Goal: Task Accomplishment & Management: Manage account settings

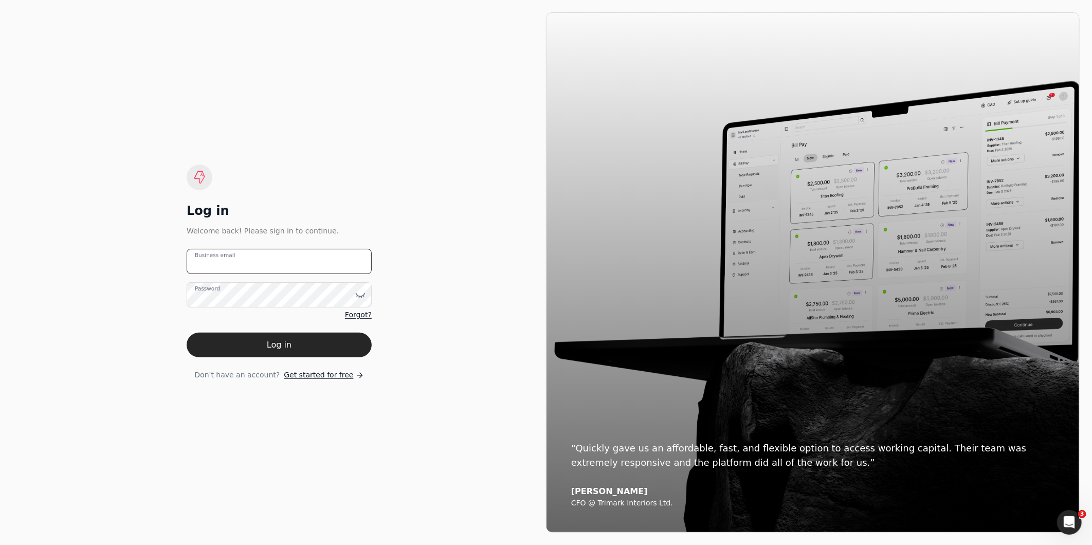
click at [276, 266] on email "Business email" at bounding box center [279, 261] width 185 height 25
type email "[EMAIL_ADDRESS][DOMAIN_NAME]"
click at [187, 333] on button "Log in" at bounding box center [279, 345] width 185 height 25
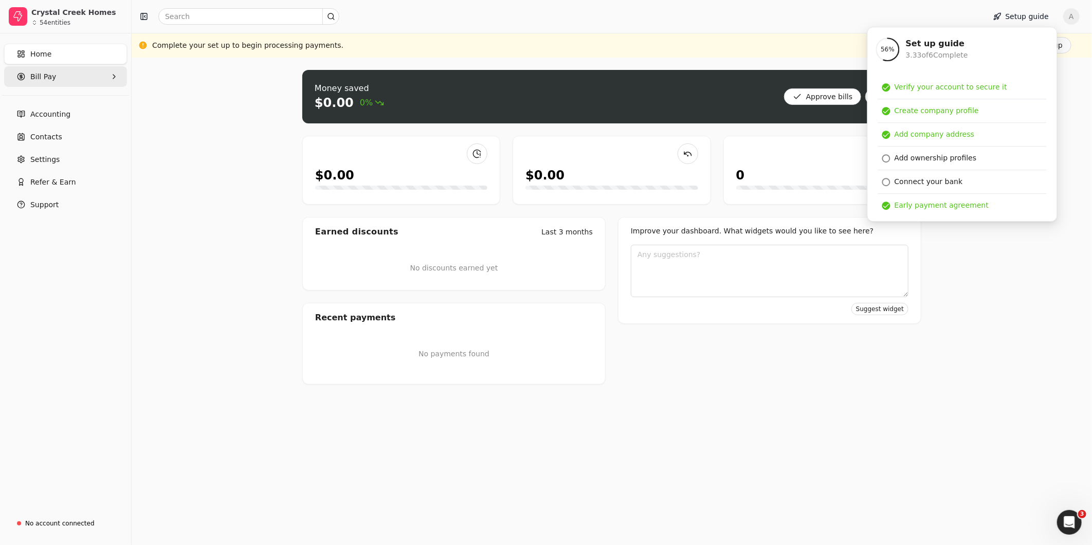
click at [38, 78] on span "Bill Pay" at bounding box center [43, 76] width 26 height 11
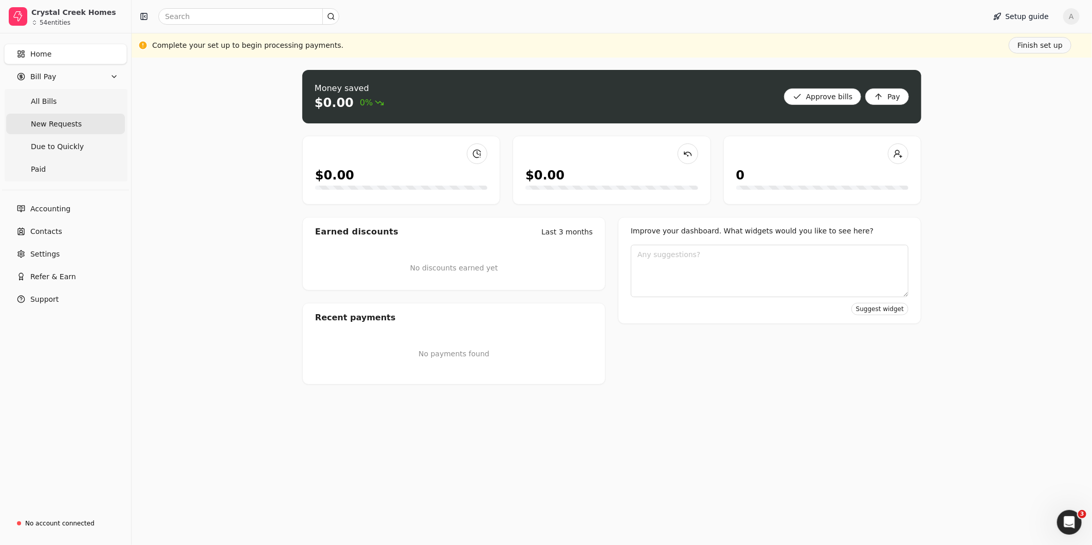
click at [45, 122] on span "New Requests" at bounding box center [56, 124] width 51 height 11
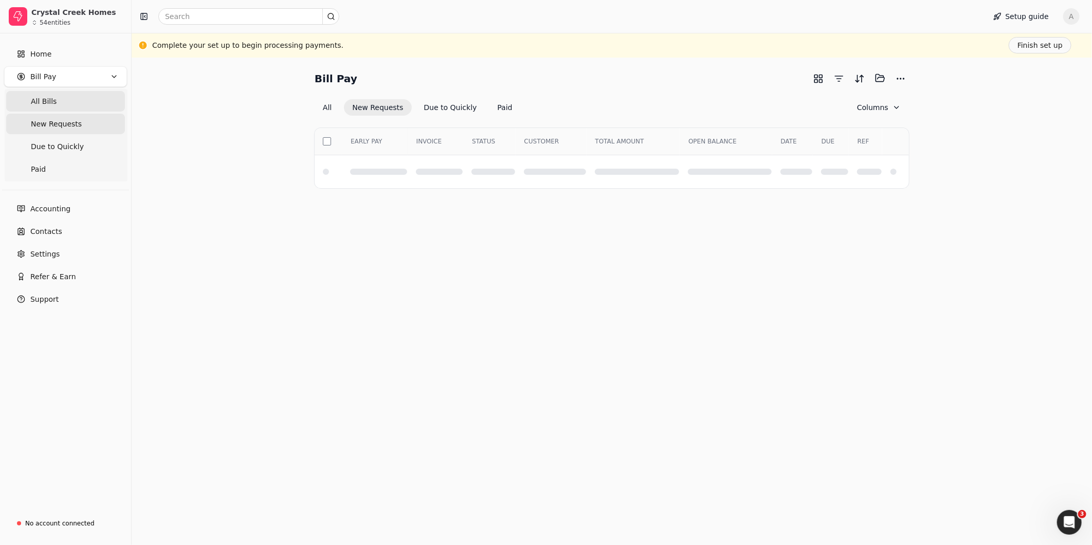
click at [47, 100] on span "All Bills" at bounding box center [44, 101] width 26 height 11
click at [37, 106] on Bills "All Bills" at bounding box center [65, 101] width 119 height 21
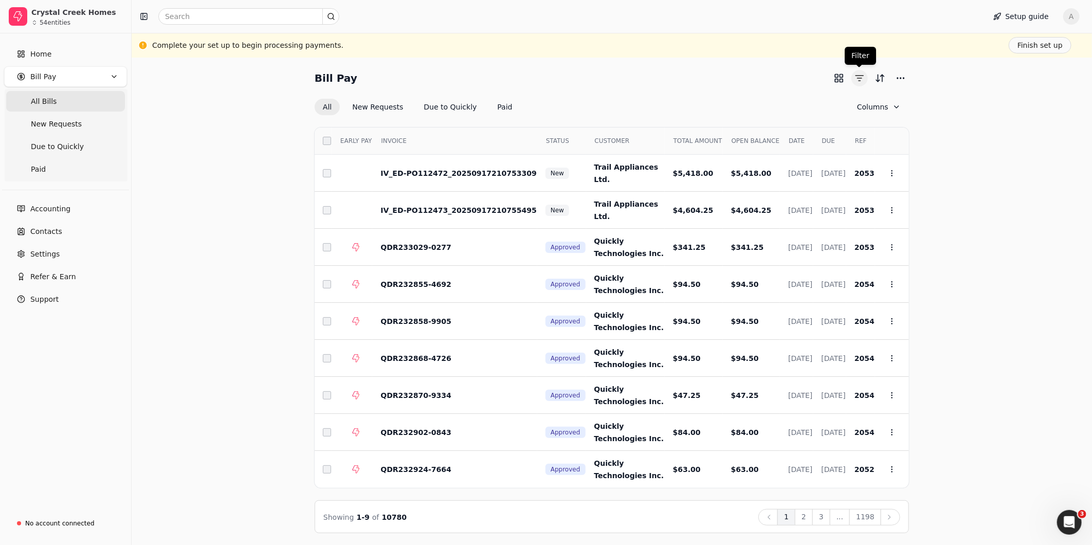
click at [864, 80] on button "button" at bounding box center [860, 78] width 16 height 16
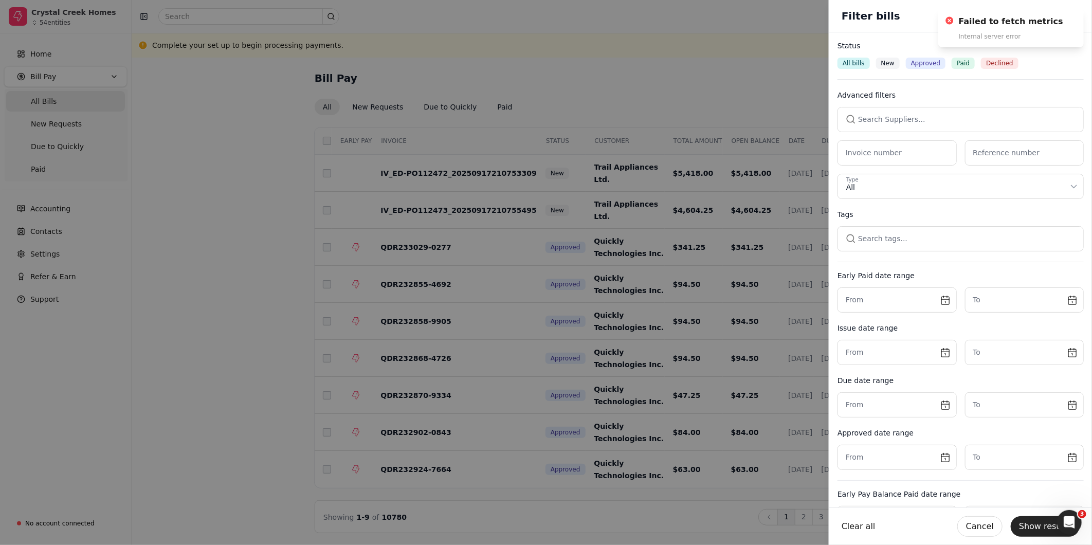
click at [935, 120] on button "button" at bounding box center [961, 119] width 246 height 25
type input "J.R"
click at [924, 179] on li "[PERSON_NAME] Ltd." at bounding box center [960, 173] width 229 height 19
click at [1039, 531] on button "Show results" at bounding box center [1045, 526] width 69 height 21
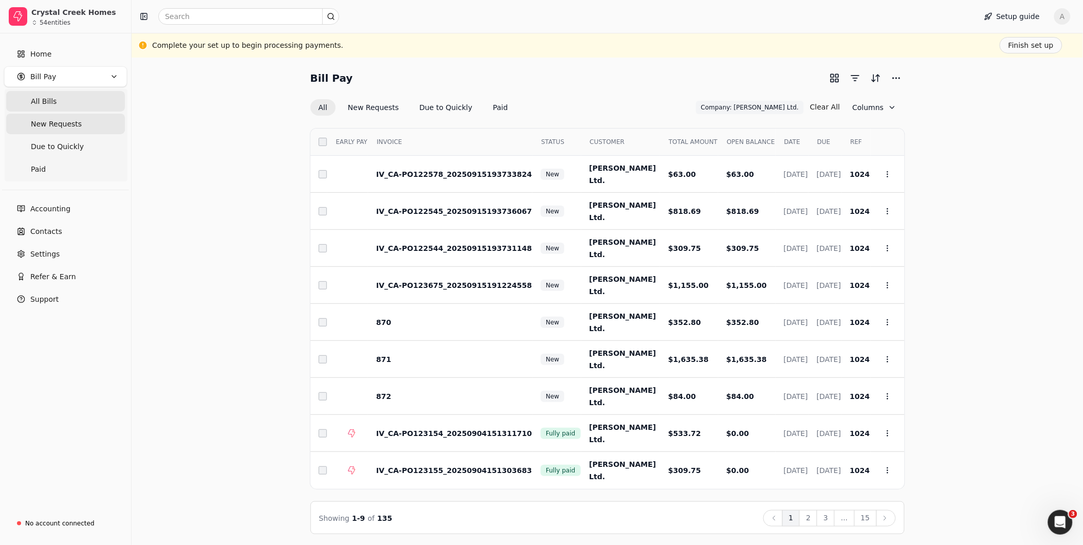
click at [51, 120] on span "New Requests" at bounding box center [56, 124] width 51 height 11
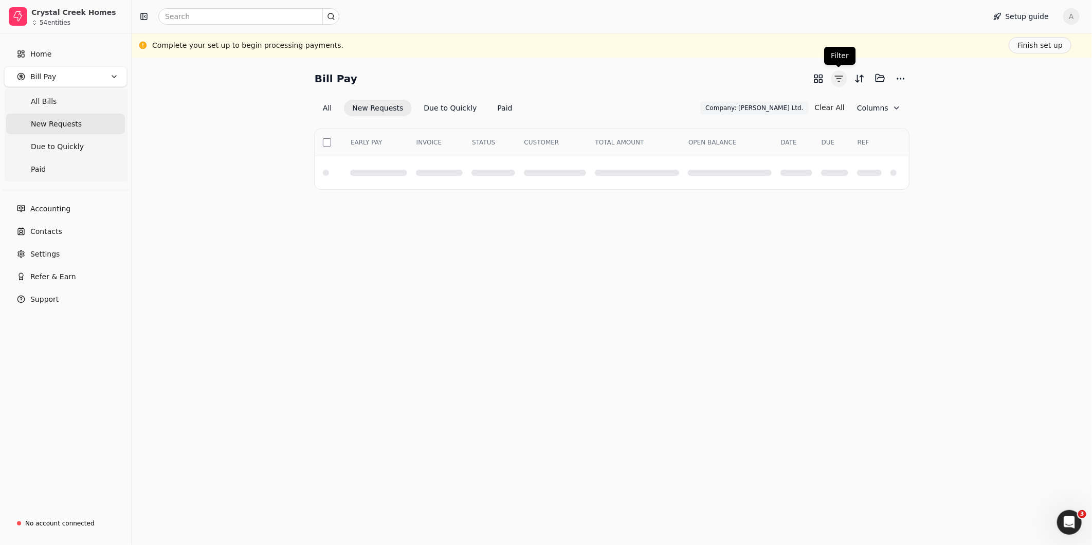
click at [841, 81] on button "button" at bounding box center [839, 78] width 16 height 16
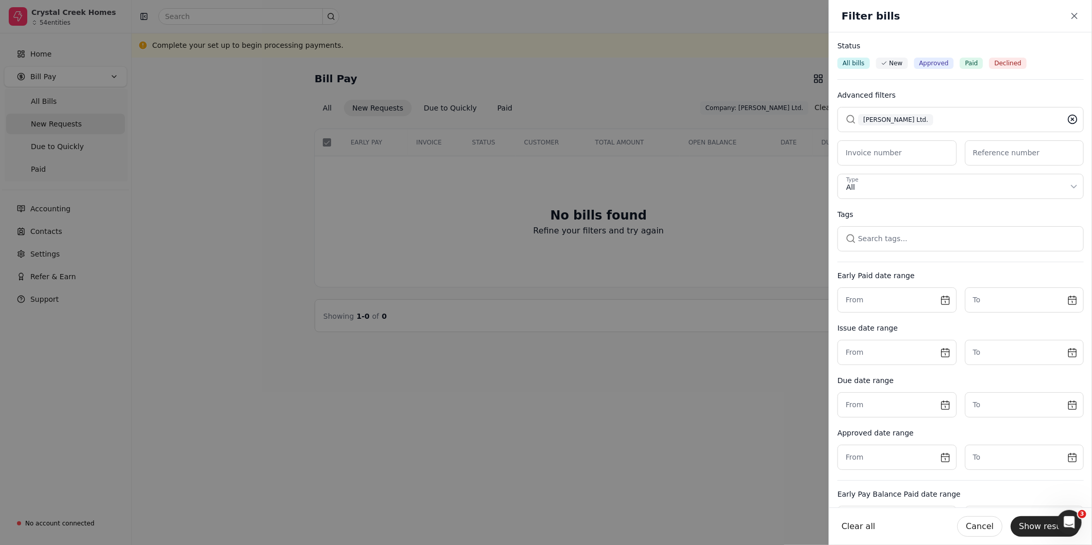
click at [1068, 122] on icon at bounding box center [1073, 119] width 10 height 10
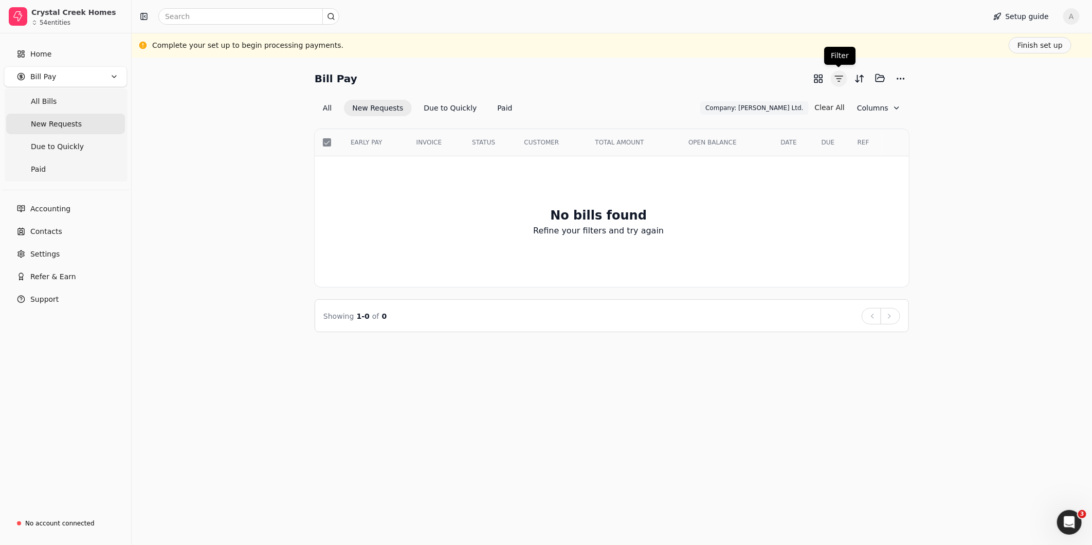
click at [842, 78] on button "button" at bounding box center [839, 78] width 16 height 16
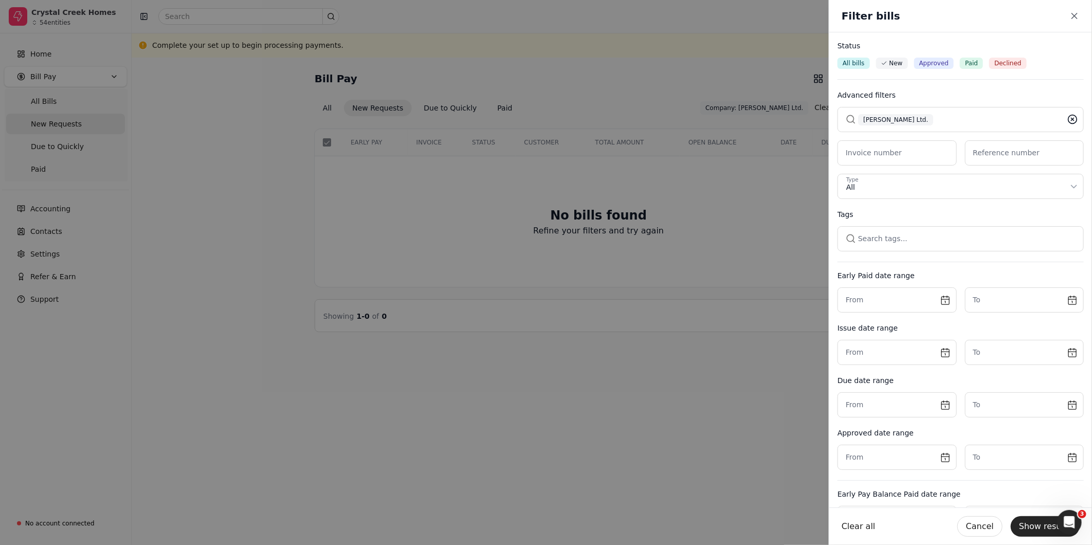
click at [1069, 119] on circle at bounding box center [1073, 119] width 9 height 9
drag, startPoint x: 1036, startPoint y: 528, endPoint x: 1030, endPoint y: 512, distance: 17.1
click at [1037, 528] on button "Show results" at bounding box center [1045, 526] width 69 height 21
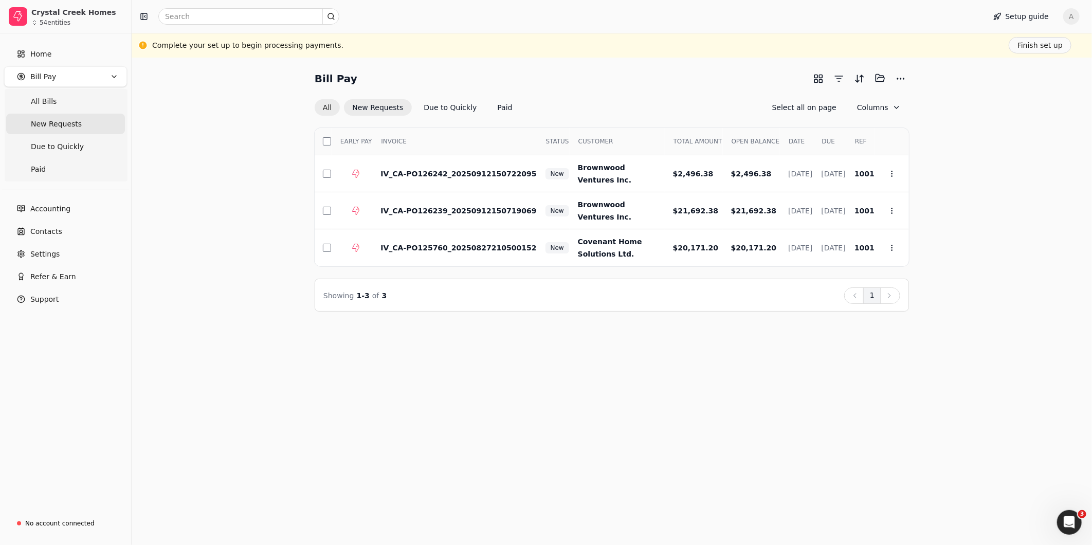
click at [320, 105] on button "All" at bounding box center [327, 107] width 25 height 16
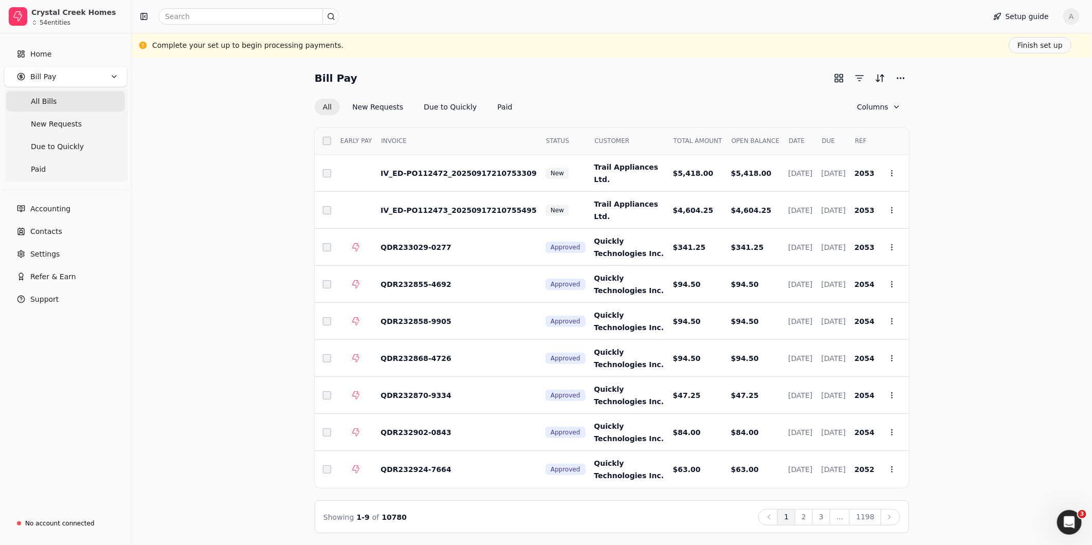
click at [327, 110] on button "All" at bounding box center [327, 107] width 25 height 16
click at [862, 80] on button "button" at bounding box center [860, 78] width 16 height 16
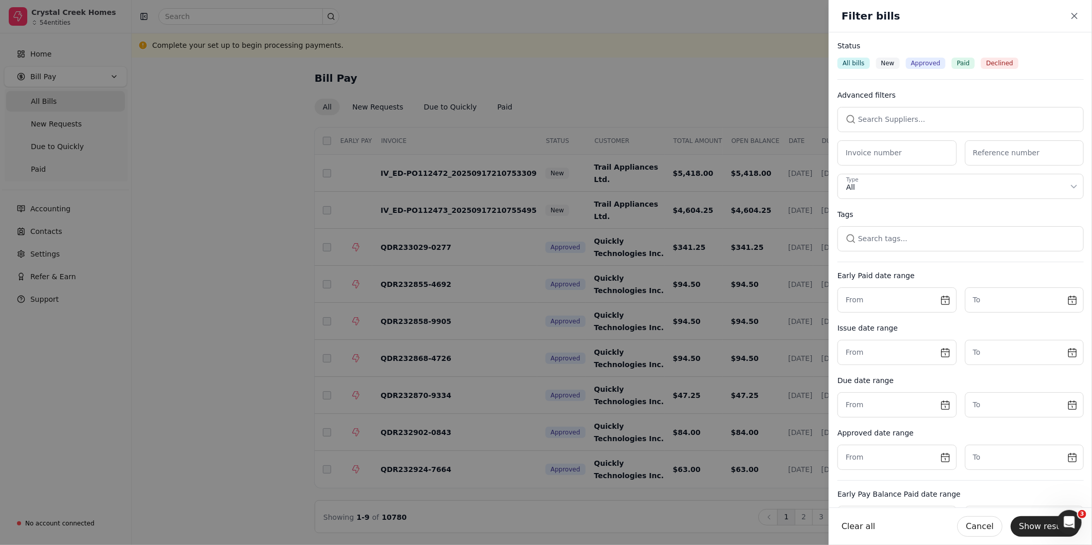
click at [952, 111] on button "button" at bounding box center [961, 119] width 246 height 25
type input "J.R"
click at [893, 173] on span "[PERSON_NAME] Ltd." at bounding box center [891, 173] width 76 height 11
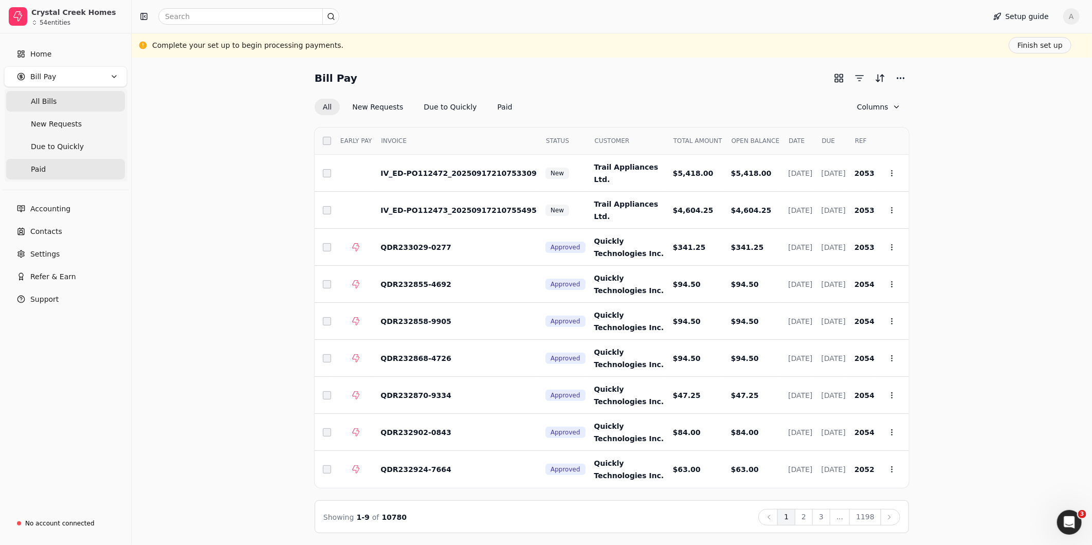
click at [40, 168] on span "Paid" at bounding box center [38, 169] width 15 height 11
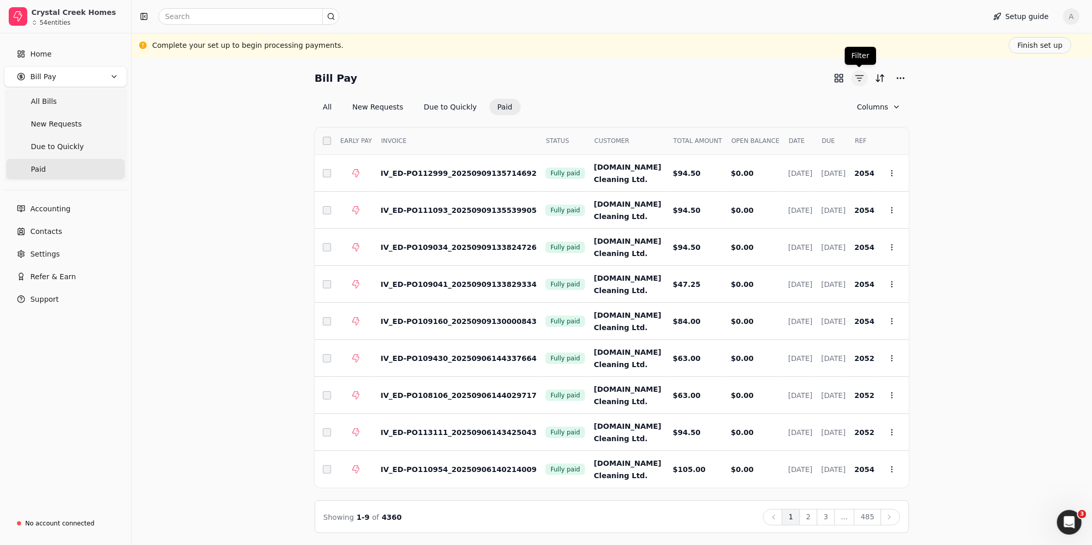
click at [864, 79] on button "button" at bounding box center [860, 78] width 16 height 16
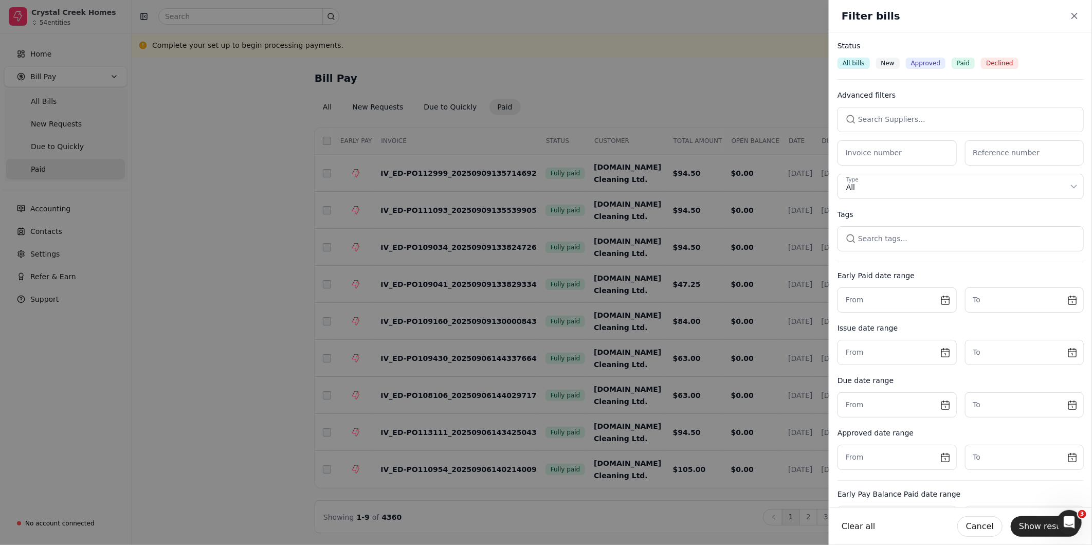
click at [940, 114] on button "button" at bounding box center [961, 119] width 246 height 25
type input "J.R"
click at [921, 172] on span "[PERSON_NAME] Ltd." at bounding box center [891, 173] width 76 height 11
click at [1039, 527] on button "Show results" at bounding box center [1045, 526] width 69 height 21
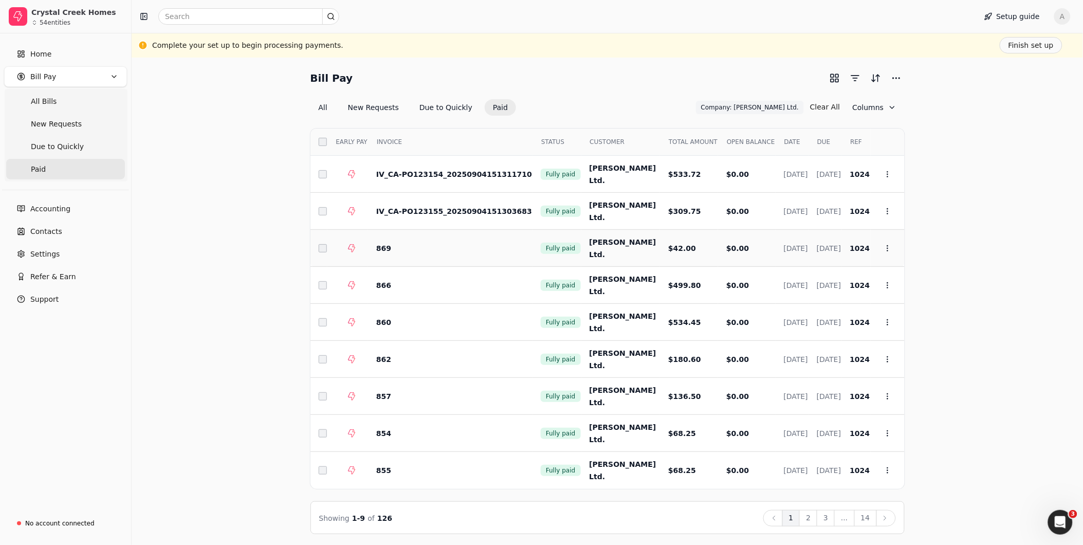
scroll to position [1, 0]
click at [812, 523] on button "2" at bounding box center [809, 517] width 18 height 16
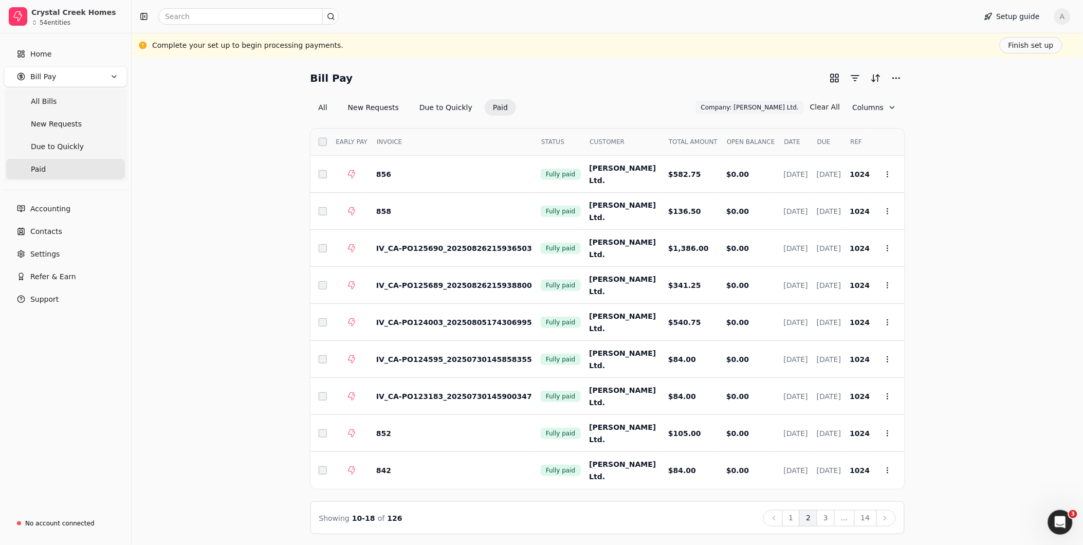
click at [824, 513] on button "3" at bounding box center [826, 518] width 18 height 16
click at [763, 522] on button "1" at bounding box center [754, 518] width 18 height 16
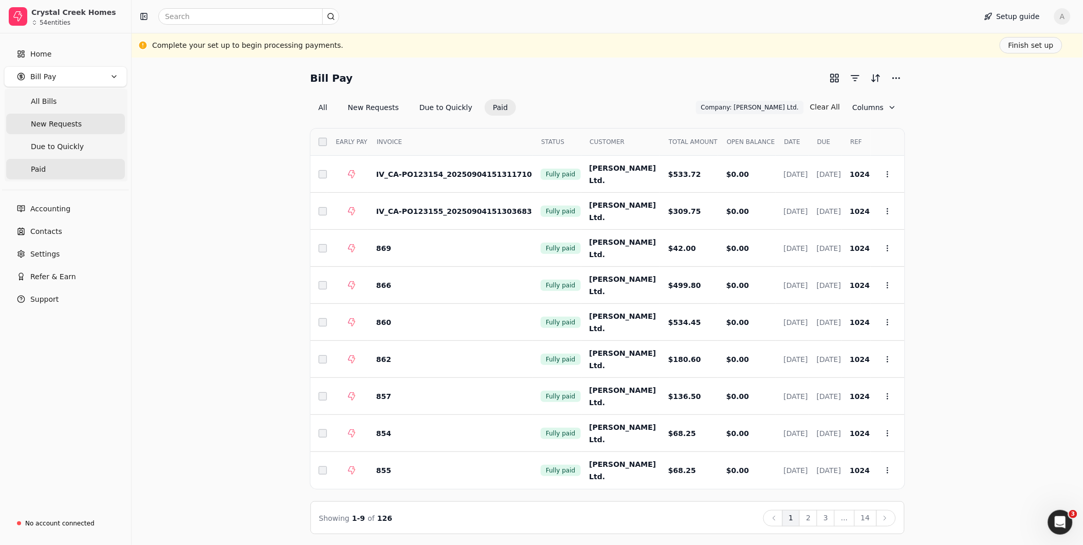
click at [63, 120] on span "New Requests" at bounding box center [56, 124] width 51 height 11
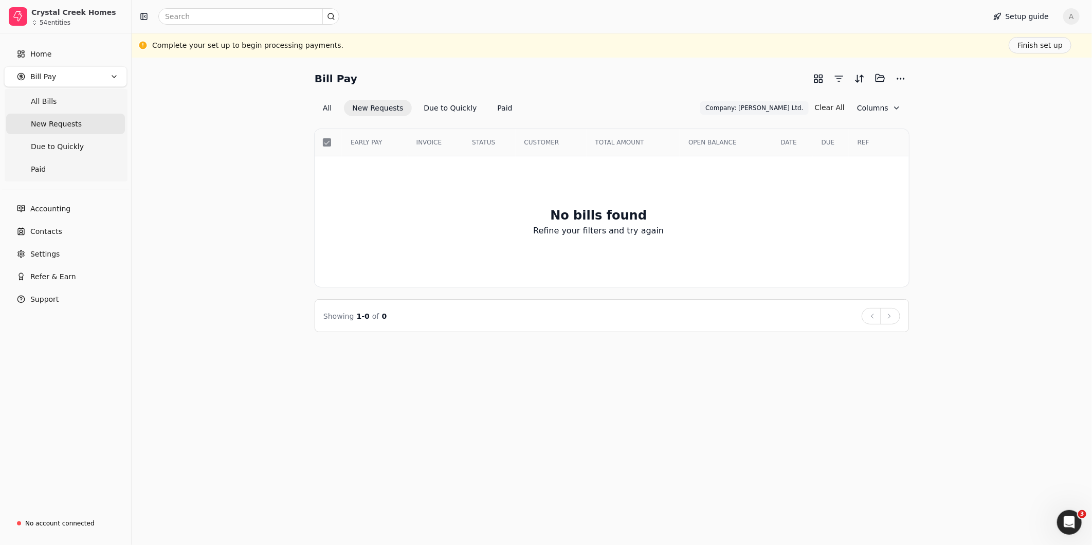
click at [842, 106] on button "Clear All" at bounding box center [830, 107] width 30 height 16
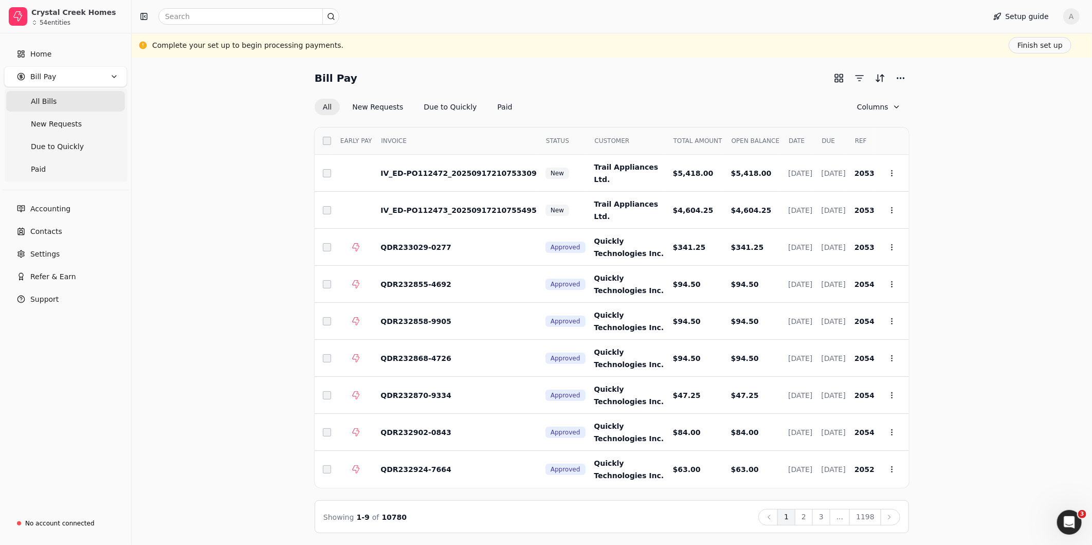
click at [379, 115] on div "Select EARLY PAY INVOICE STATUS CUSTOMER TOTAL AMOUNT OPEN BALANCE DATE DUE REF…" at bounding box center [612, 324] width 594 height 418
click at [379, 111] on button "New Requests" at bounding box center [377, 107] width 67 height 16
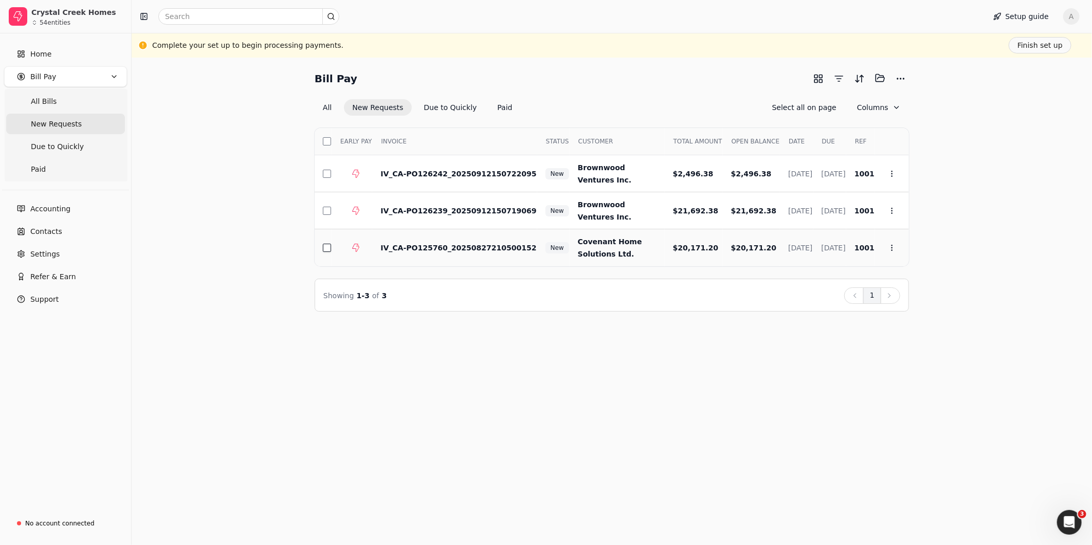
click at [323, 245] on button "button" at bounding box center [327, 248] width 8 height 8
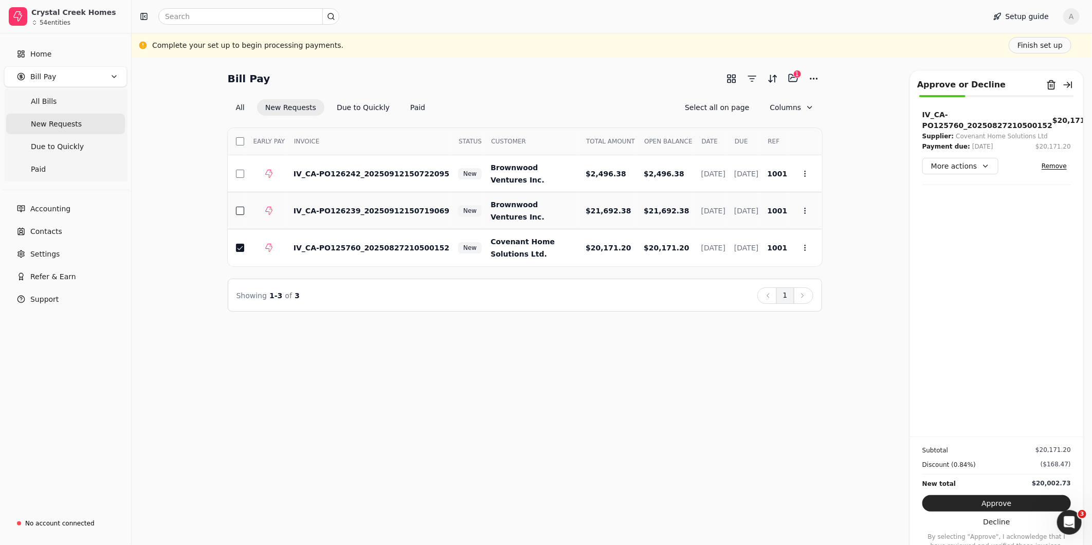
click at [240, 211] on button "button" at bounding box center [240, 211] width 8 height 8
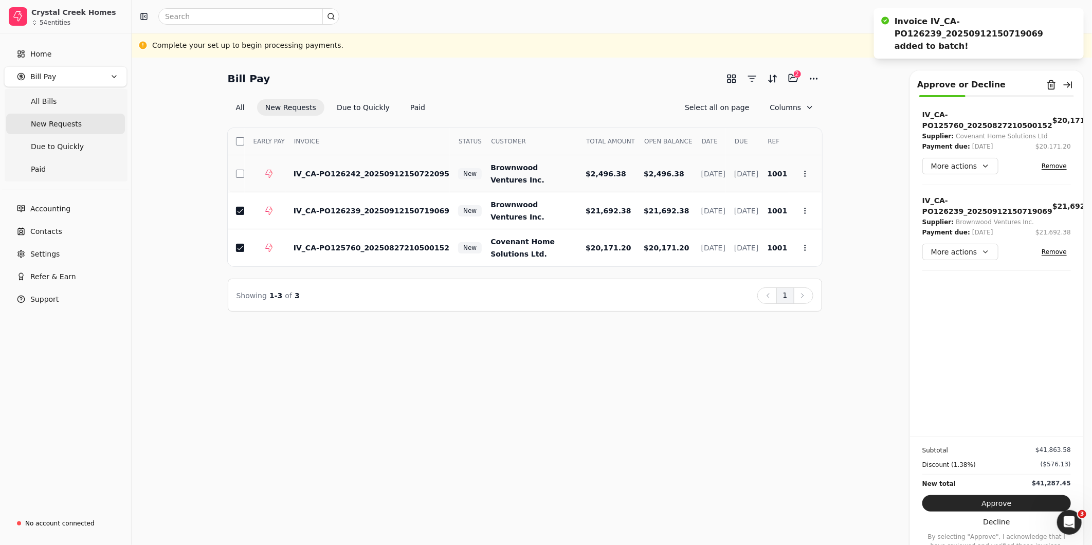
click at [239, 177] on td at bounding box center [236, 173] width 17 height 37
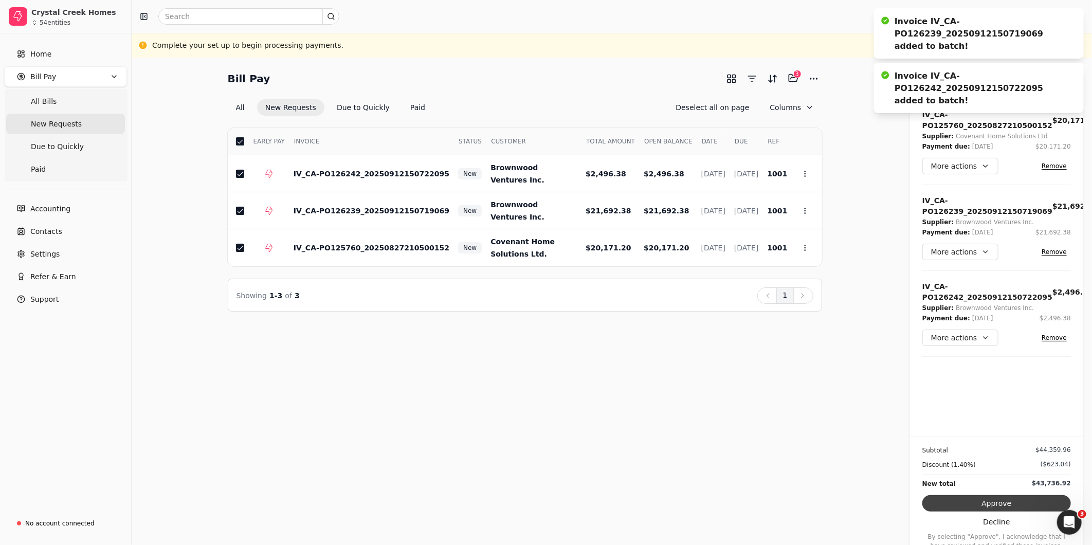
click at [985, 500] on button "Approve" at bounding box center [997, 503] width 149 height 16
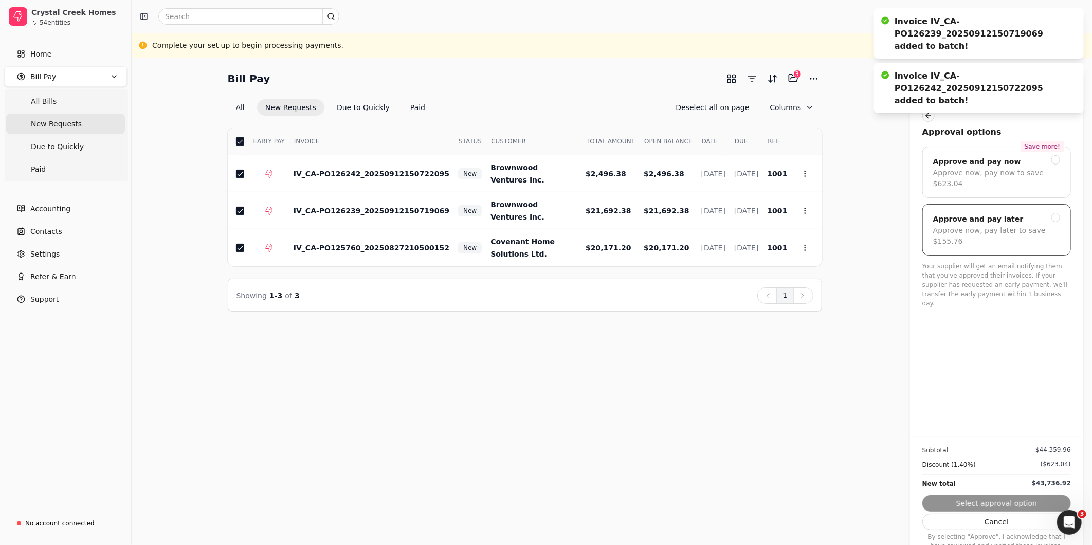
click at [988, 225] on div "Approve now, pay later to save $155.76" at bounding box center [996, 236] width 127 height 22
drag, startPoint x: 1005, startPoint y: 499, endPoint x: 1024, endPoint y: 487, distance: 22.4
click at [1005, 499] on button "Submit approval" at bounding box center [997, 503] width 149 height 16
